Goal: Navigation & Orientation: Find specific page/section

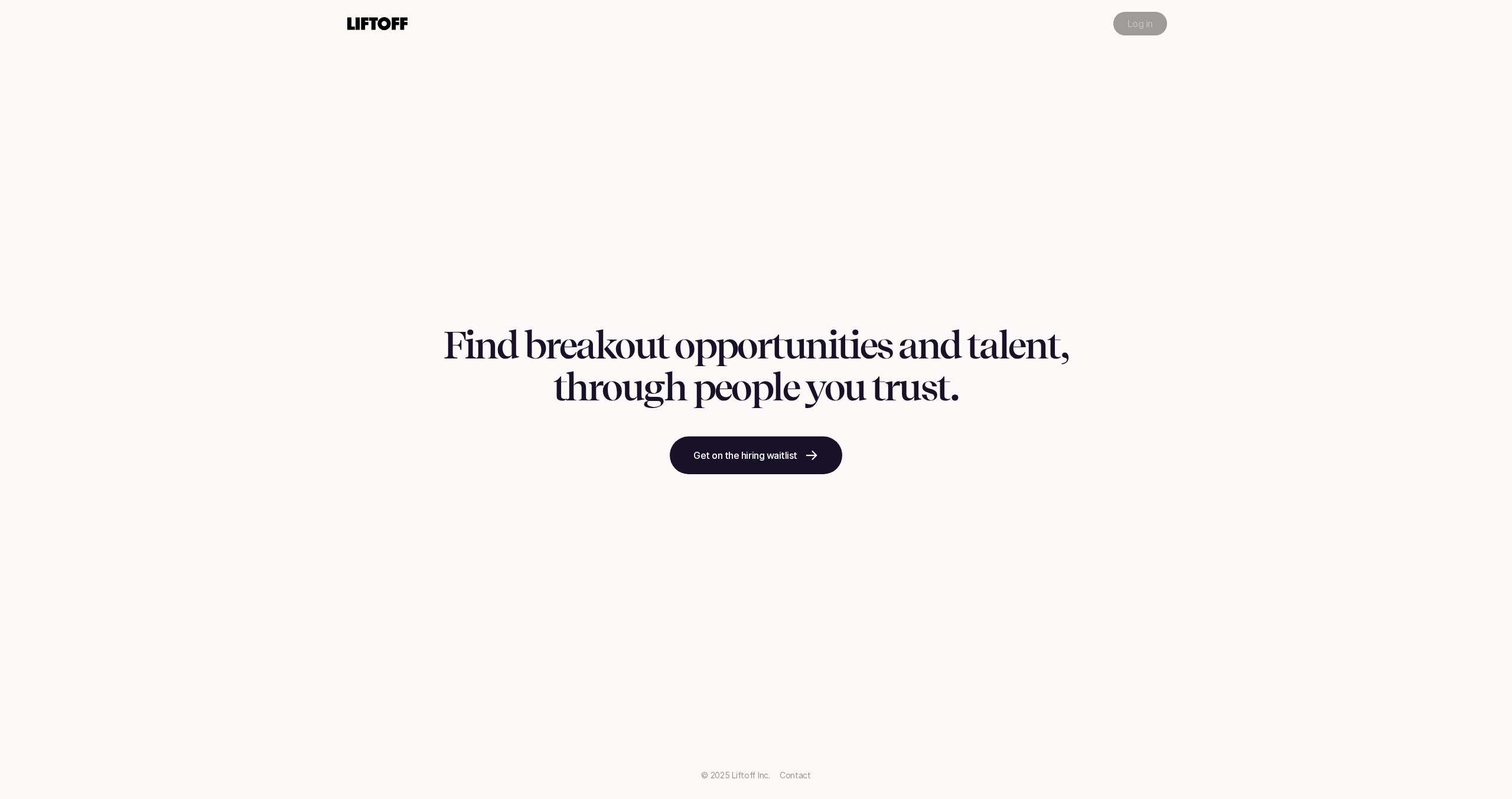
click at [1150, 19] on p "Log in" at bounding box center [1140, 24] width 26 height 14
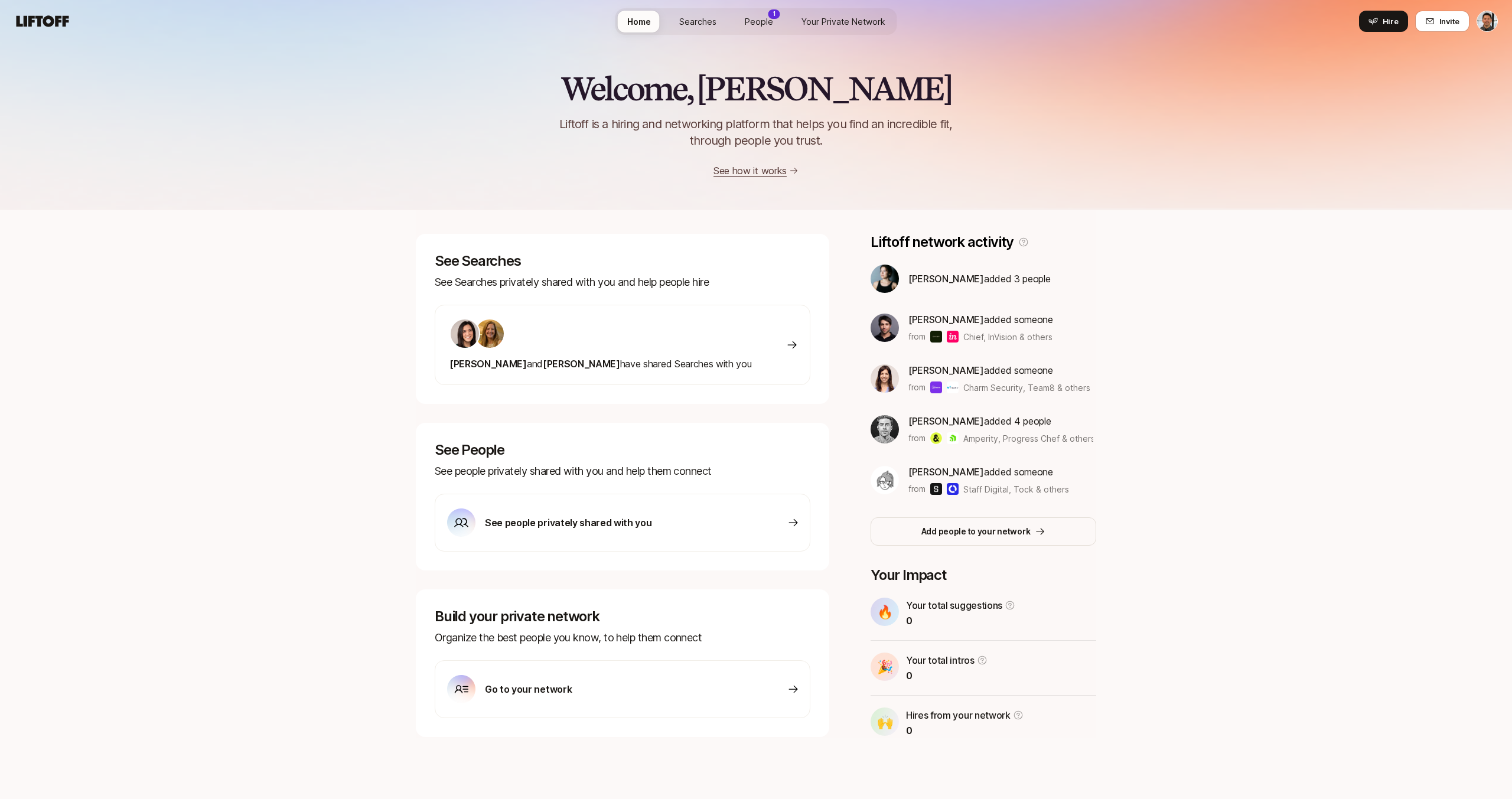
click at [458, 363] on span "[PERSON_NAME]" at bounding box center [488, 364] width 77 height 12
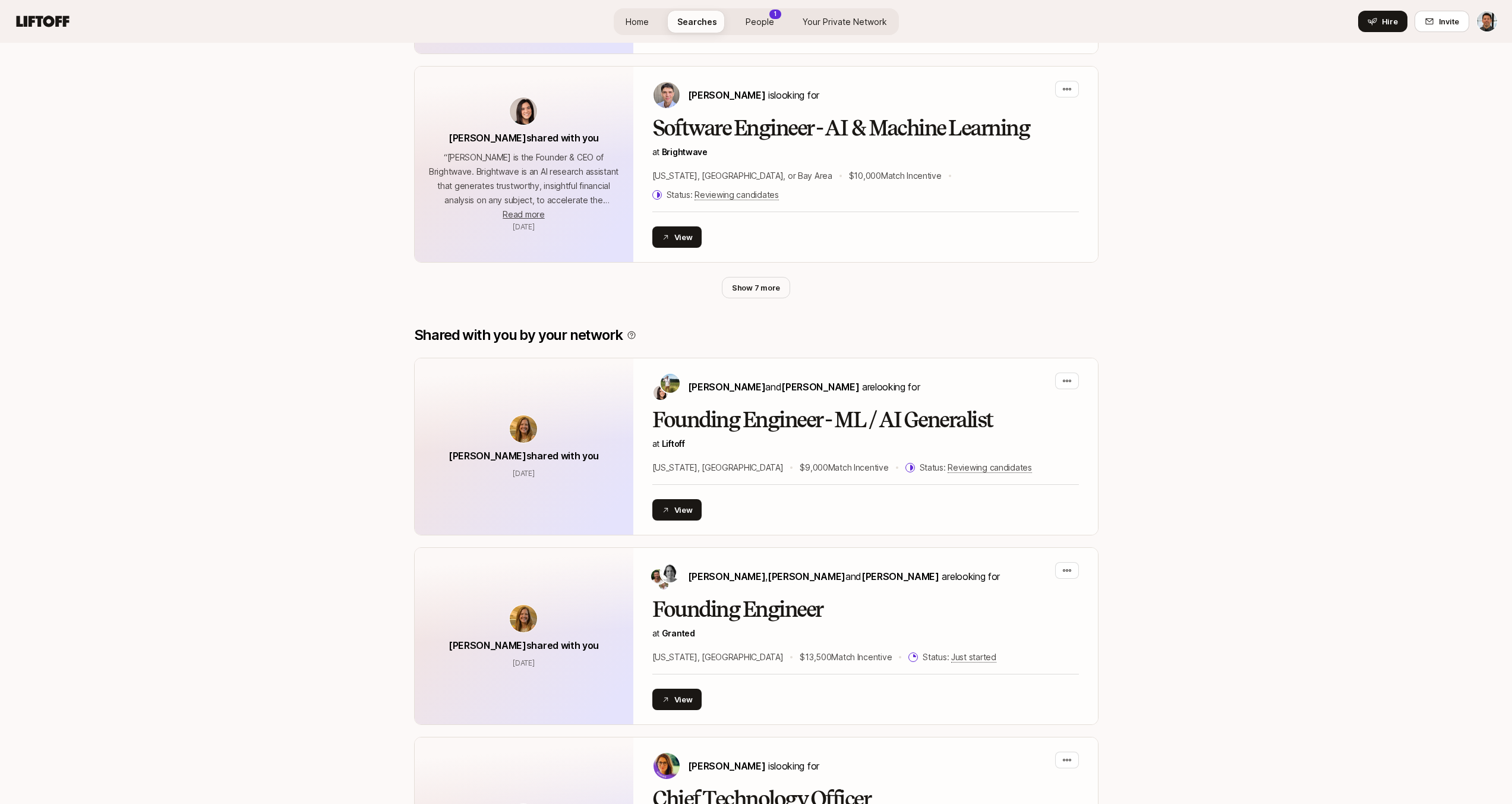
scroll to position [654, 0]
click at [742, 278] on button "Show 7 more" at bounding box center [756, 289] width 69 height 21
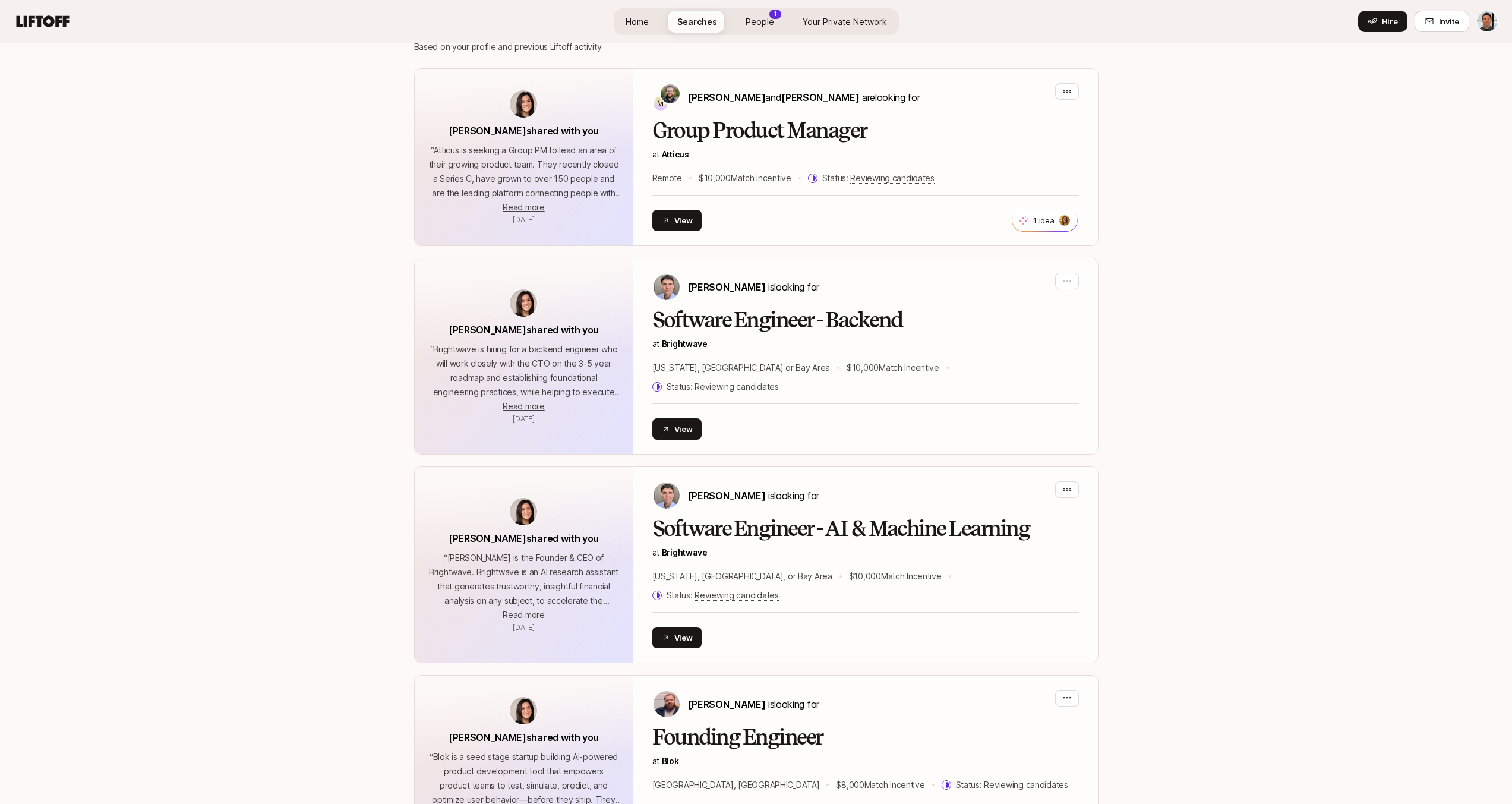
scroll to position [0, 0]
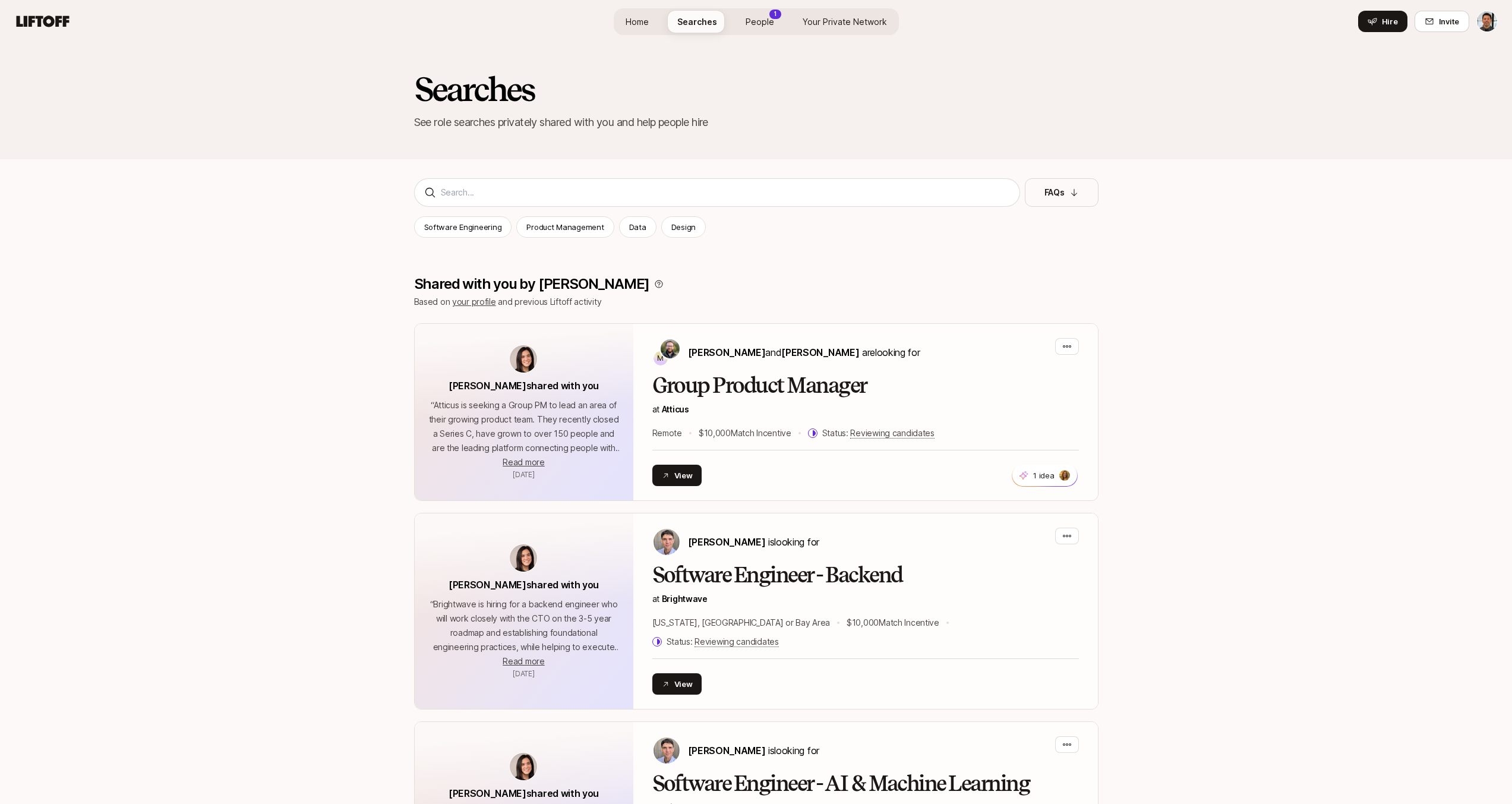
click at [770, 25] on span "People" at bounding box center [760, 21] width 29 height 12
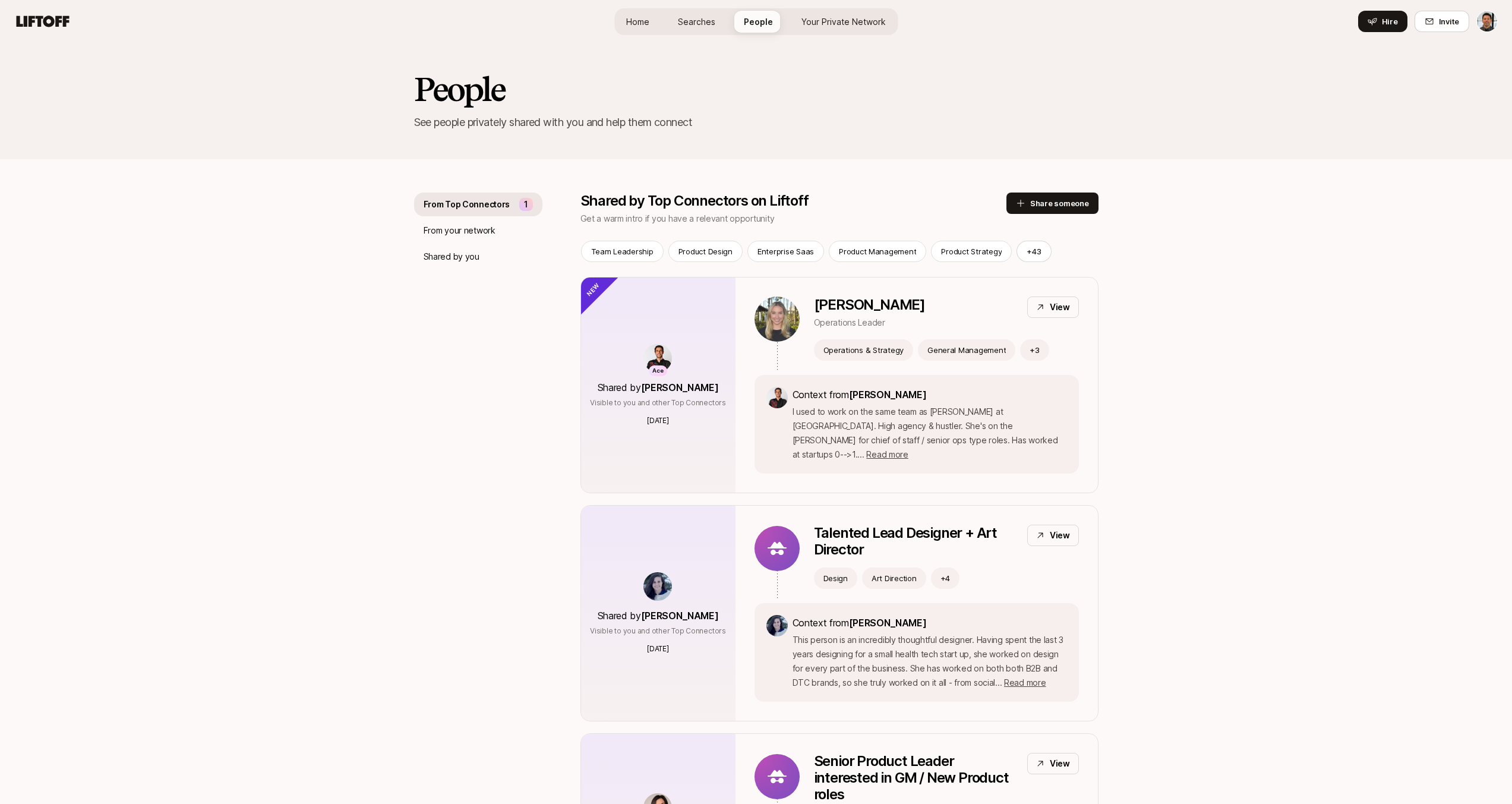
click at [649, 24] on span "Home" at bounding box center [638, 21] width 23 height 12
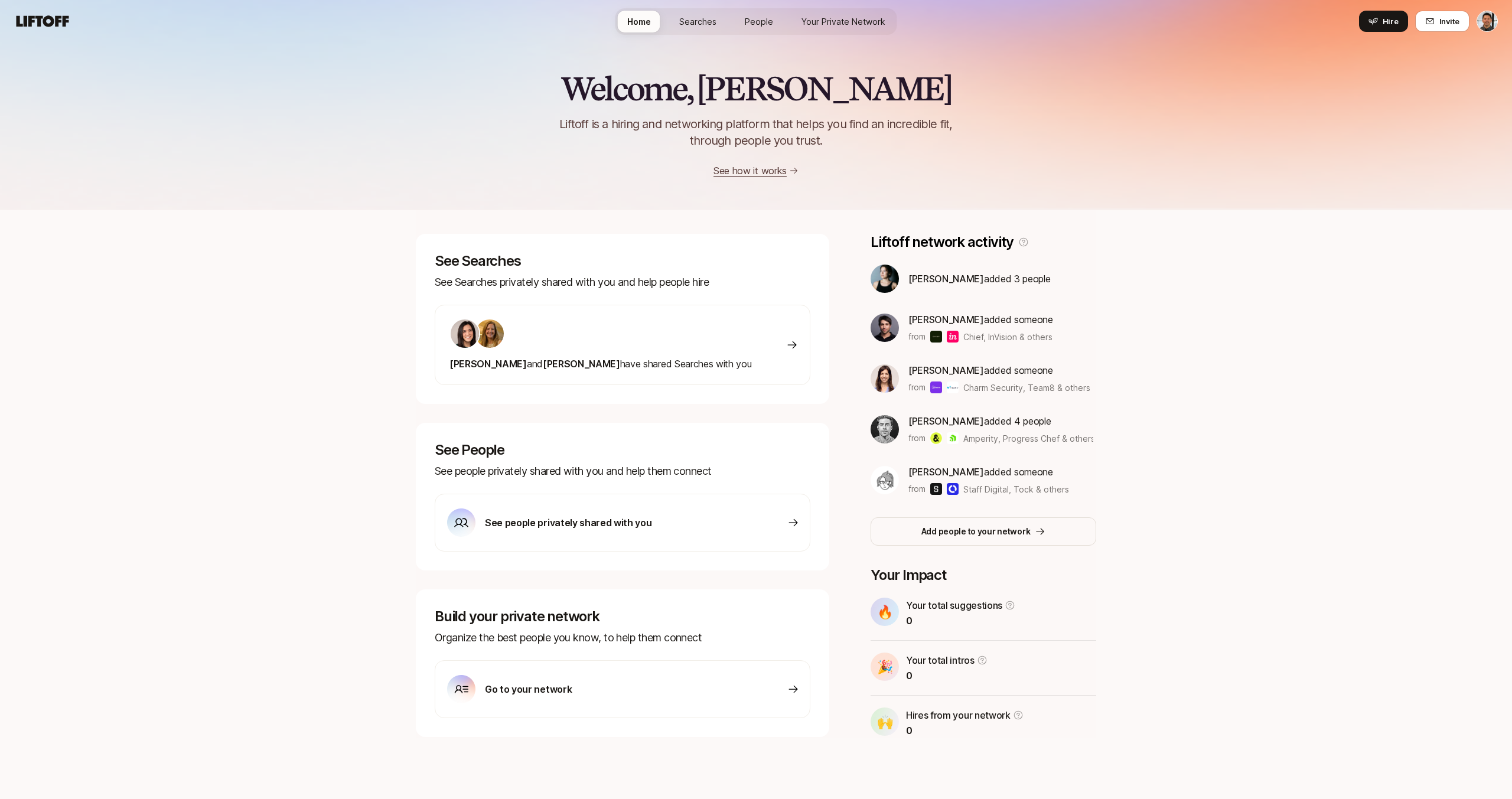
click at [695, 20] on span "Searches" at bounding box center [698, 21] width 37 height 12
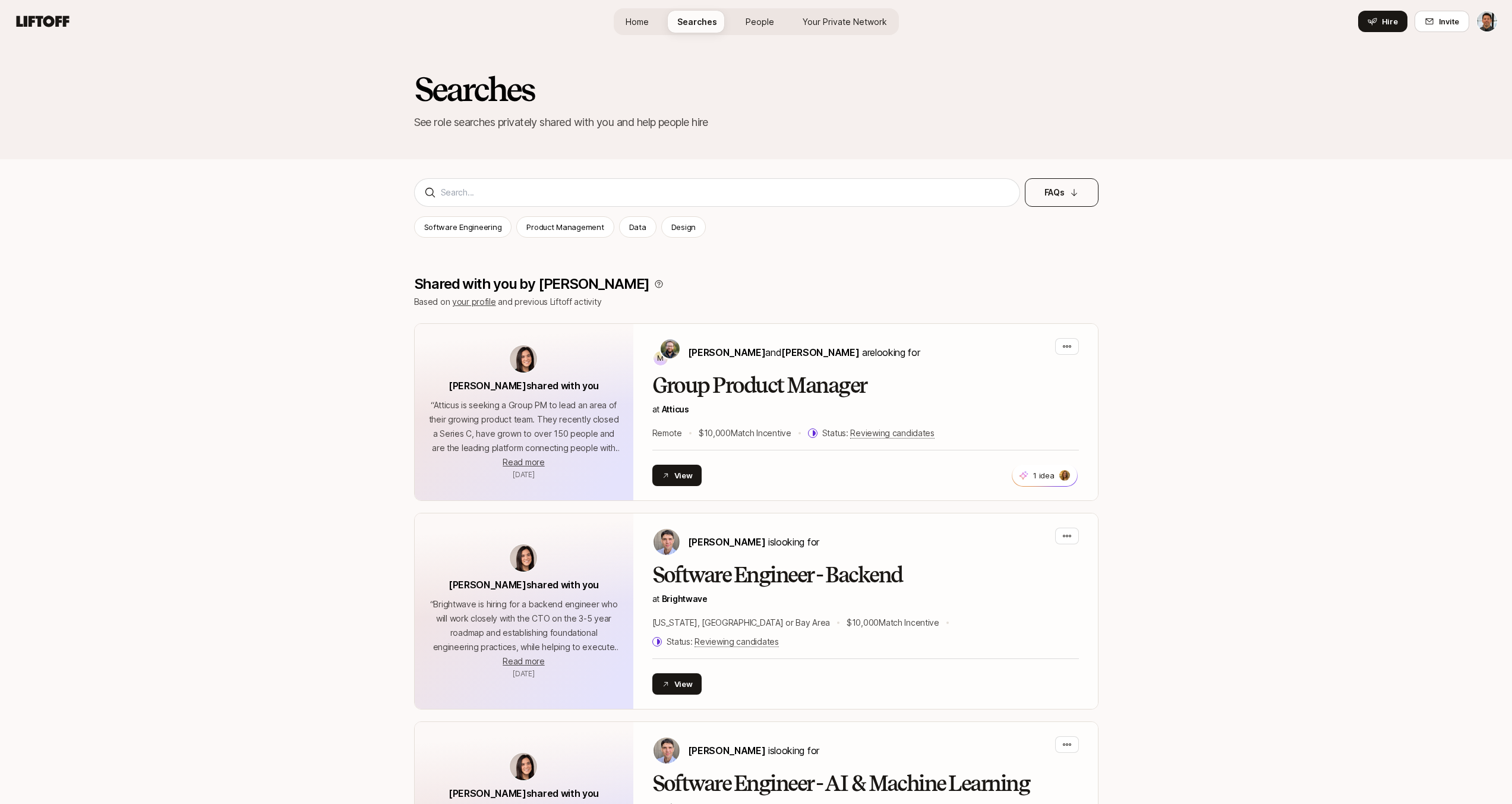
click at [1077, 199] on button "FAQs" at bounding box center [1062, 193] width 74 height 29
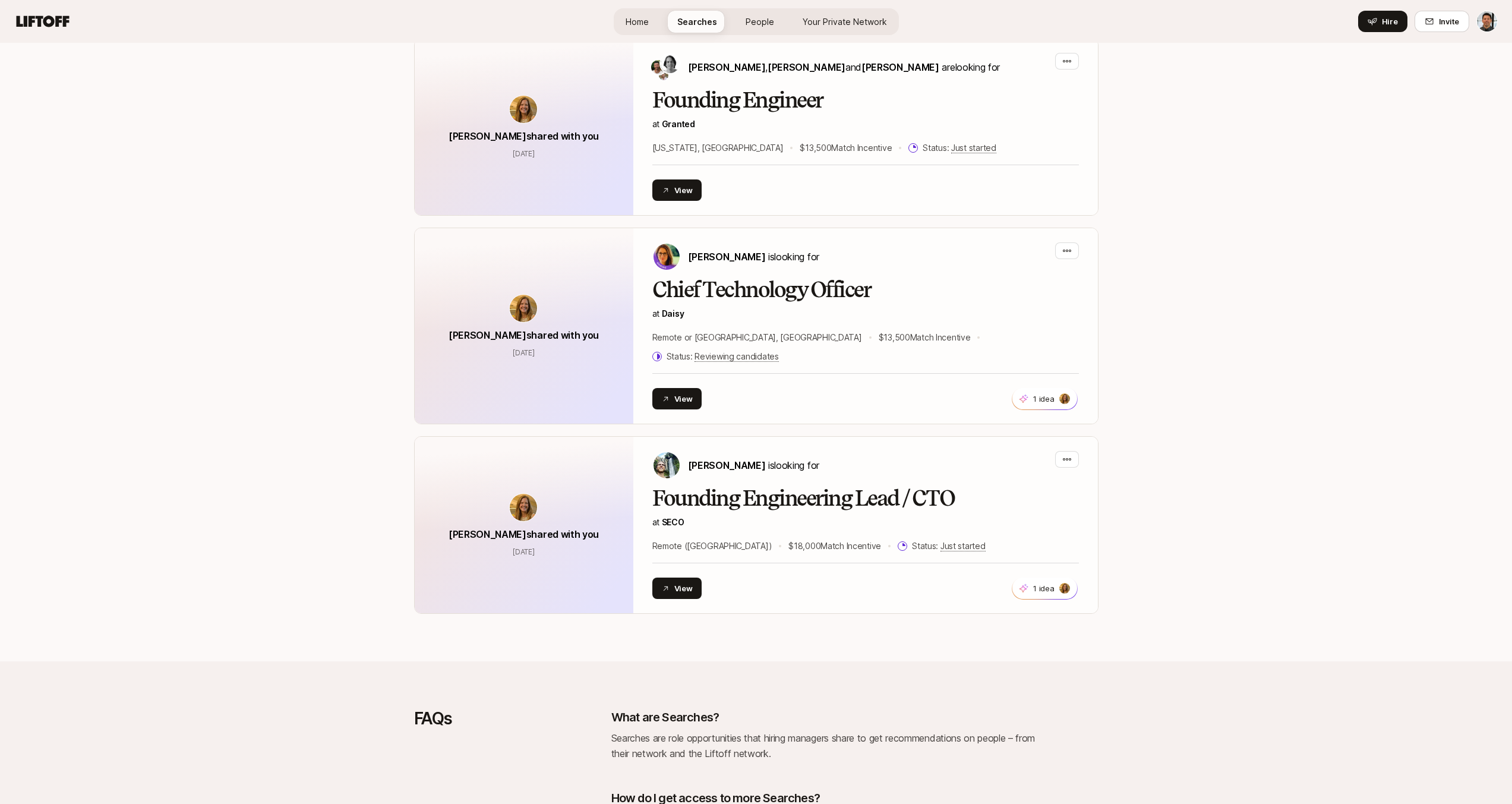
scroll to position [2362, 0]
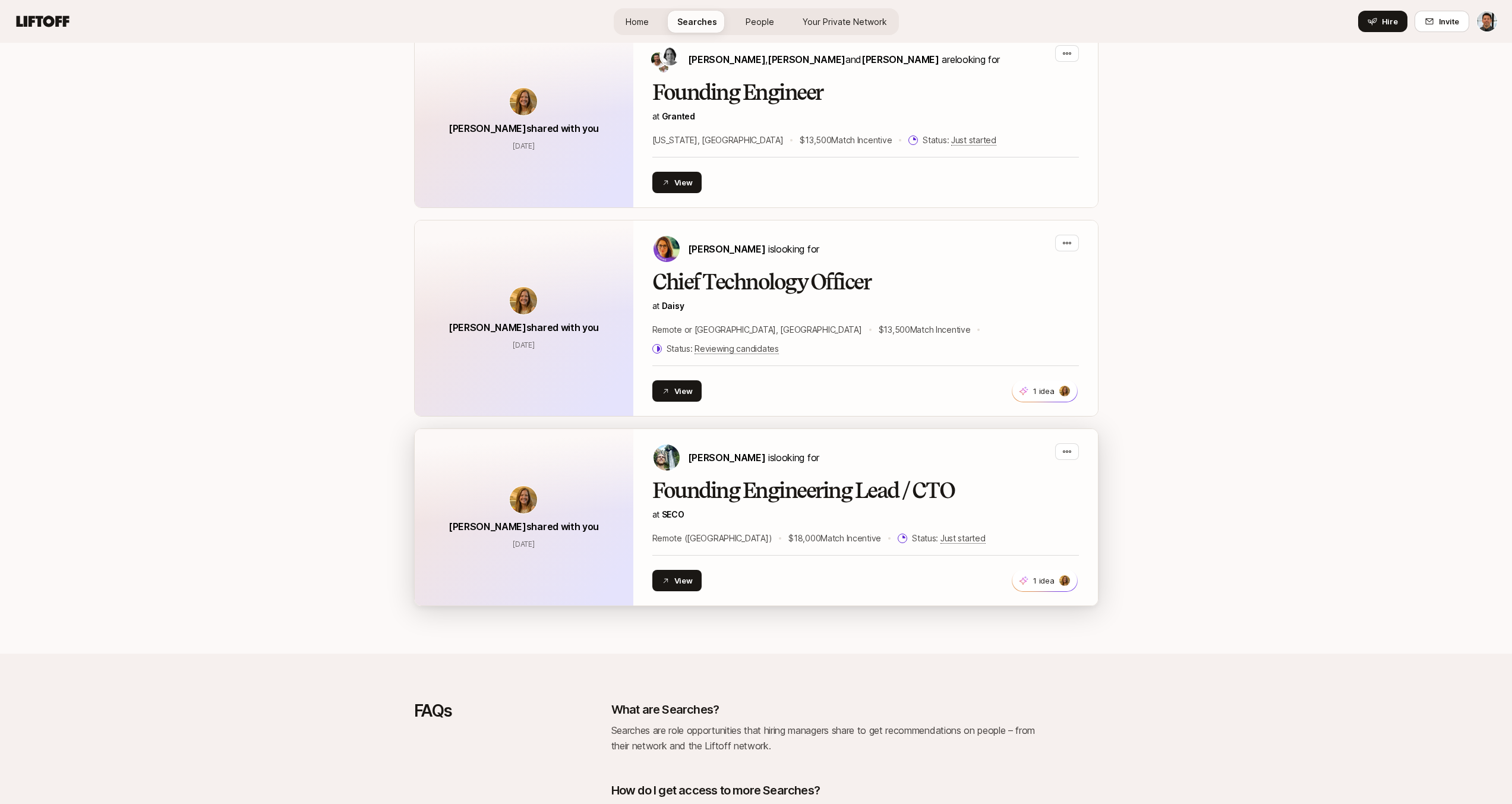
click at [771, 479] on h2 "Founding Engineering Lead / CTO" at bounding box center [865, 491] width 426 height 24
